Goal: Transaction & Acquisition: Book appointment/travel/reservation

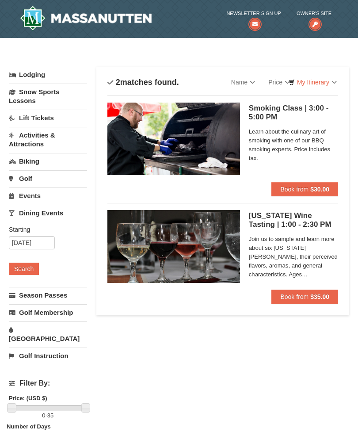
click at [299, 294] on span "Book from" at bounding box center [294, 296] width 28 height 7
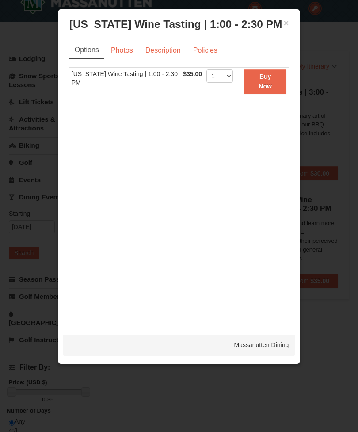
scroll to position [26, 0]
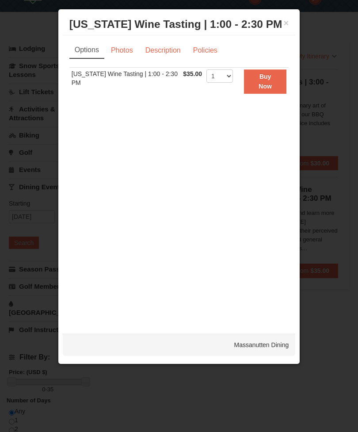
click at [315, 70] on div at bounding box center [179, 216] width 358 height 432
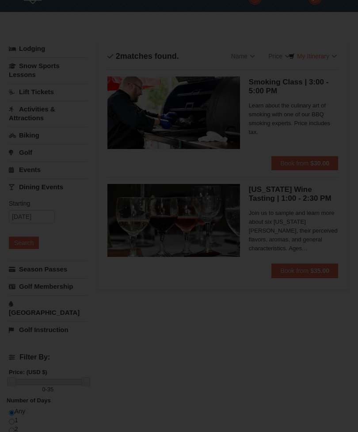
click at [289, 20] on button "×" at bounding box center [286, 23] width 5 height 9
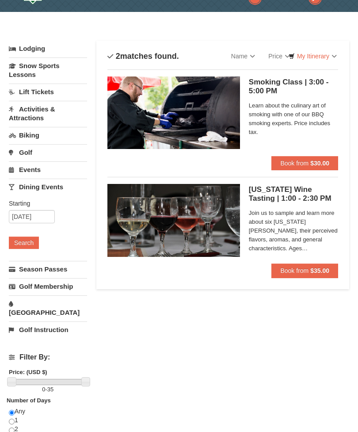
scroll to position [0, 0]
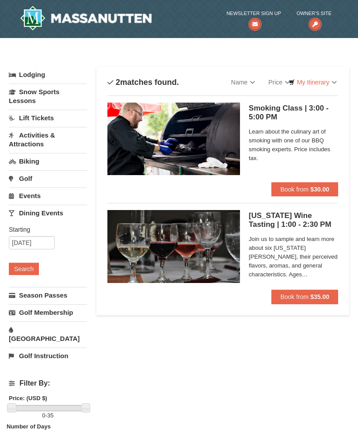
click at [315, 23] on icon at bounding box center [315, 24] width 13 height 13
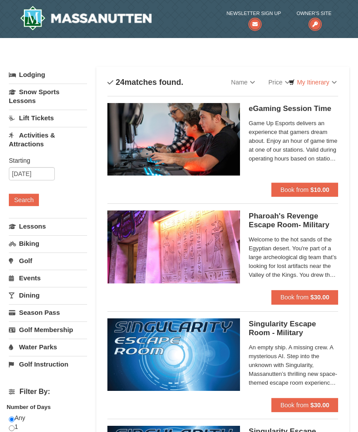
select select "9"
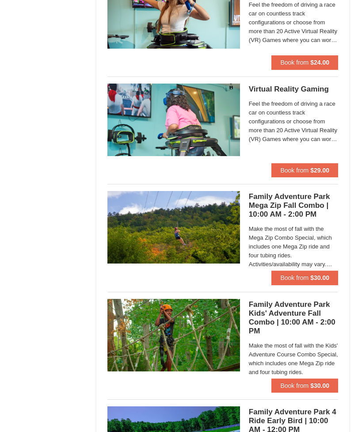
scroll to position [1528, 0]
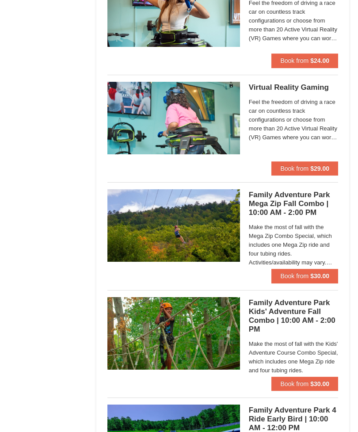
click at [302, 197] on h5 "Family Adventure Park Mega Zip Fall Combo | 10:00 AM - 2:00 PM Massanutten Fami…" at bounding box center [293, 204] width 89 height 27
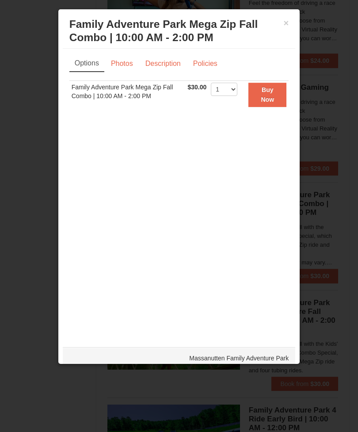
click at [287, 23] on button "×" at bounding box center [286, 23] width 5 height 9
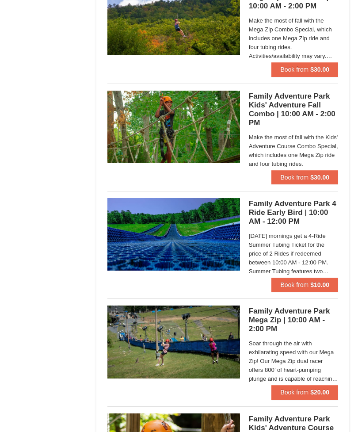
scroll to position [1735, 0]
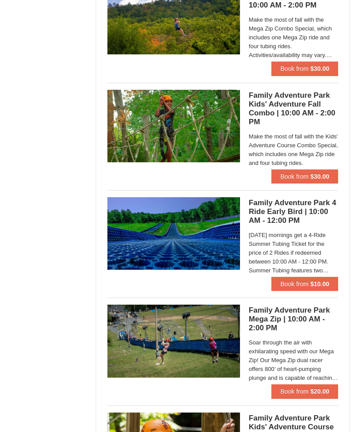
click at [293, 209] on h5 "Family Adventure Park 4 Ride Early Bird | 10:00 AM - 12:00 PM Massanutten Famil…" at bounding box center [293, 212] width 89 height 27
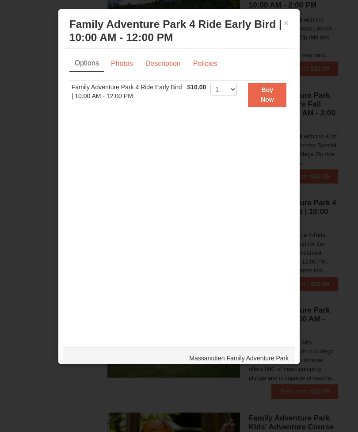
click at [288, 24] on button "×" at bounding box center [286, 23] width 5 height 9
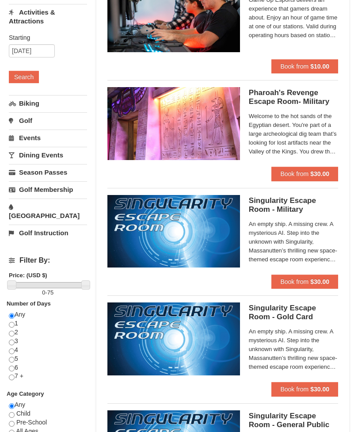
scroll to position [0, 0]
